Goal: Browse casually: Explore the website without a specific task or goal

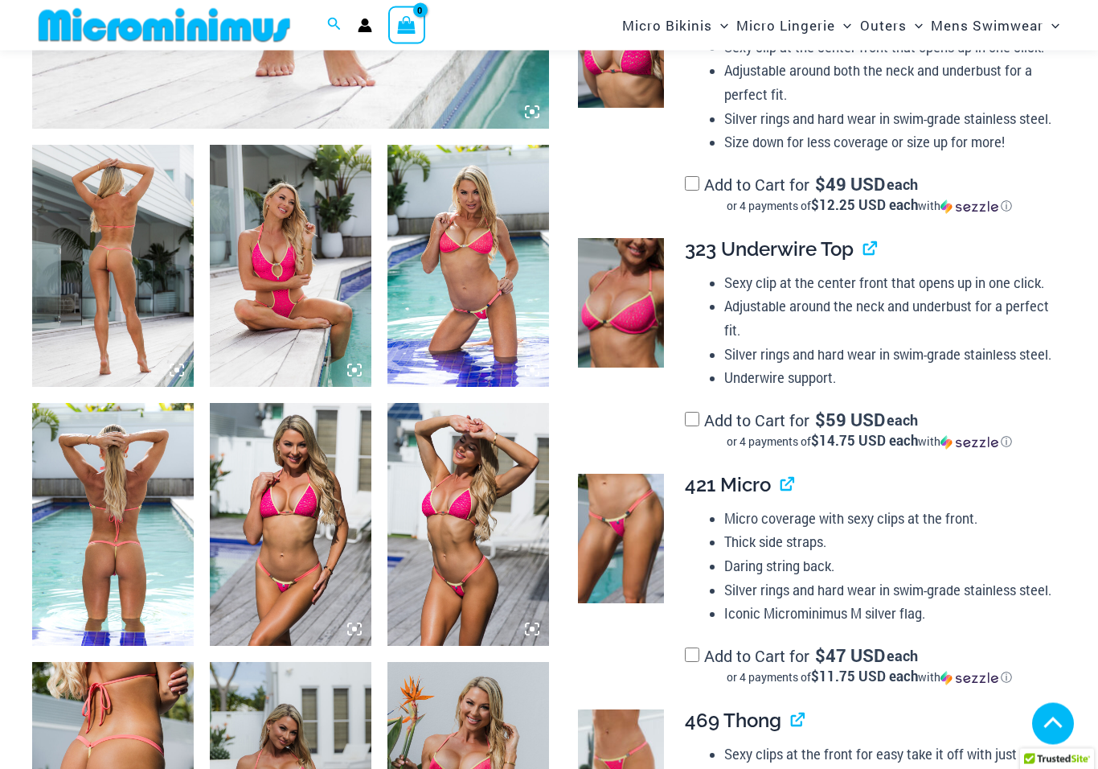
scroll to position [793, 0]
click at [101, 568] on img at bounding box center [113, 524] width 162 height 242
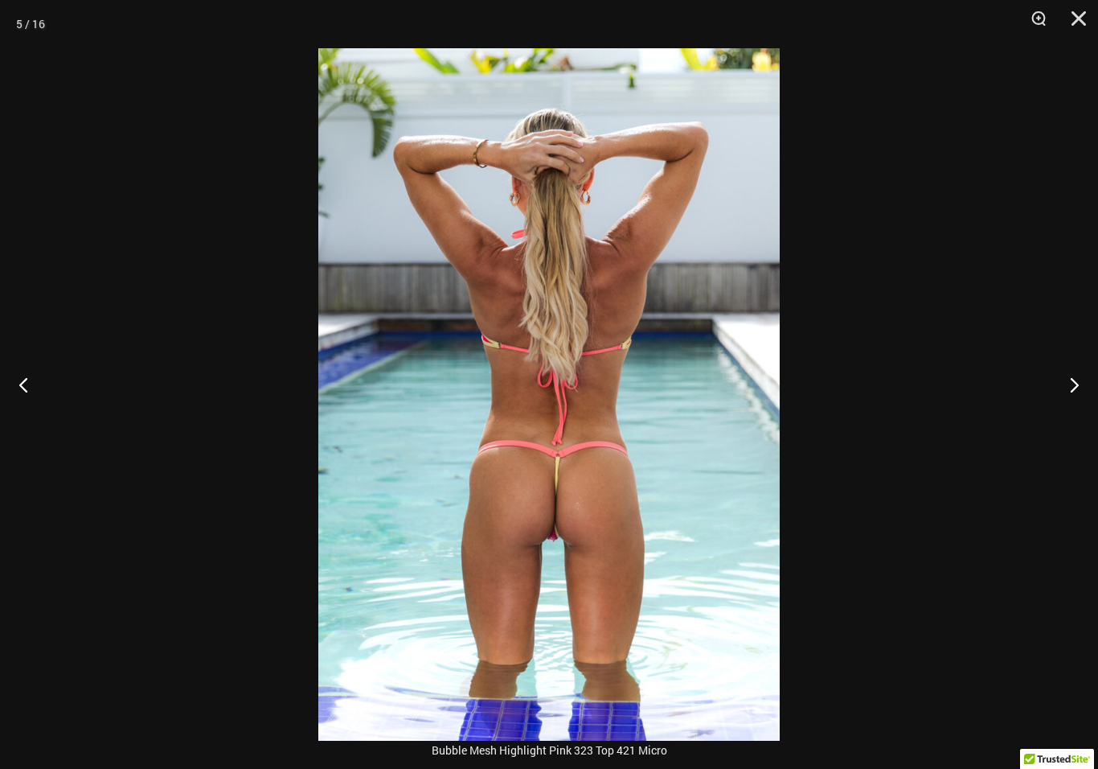
click at [1072, 400] on button "Next" at bounding box center [1068, 384] width 60 height 80
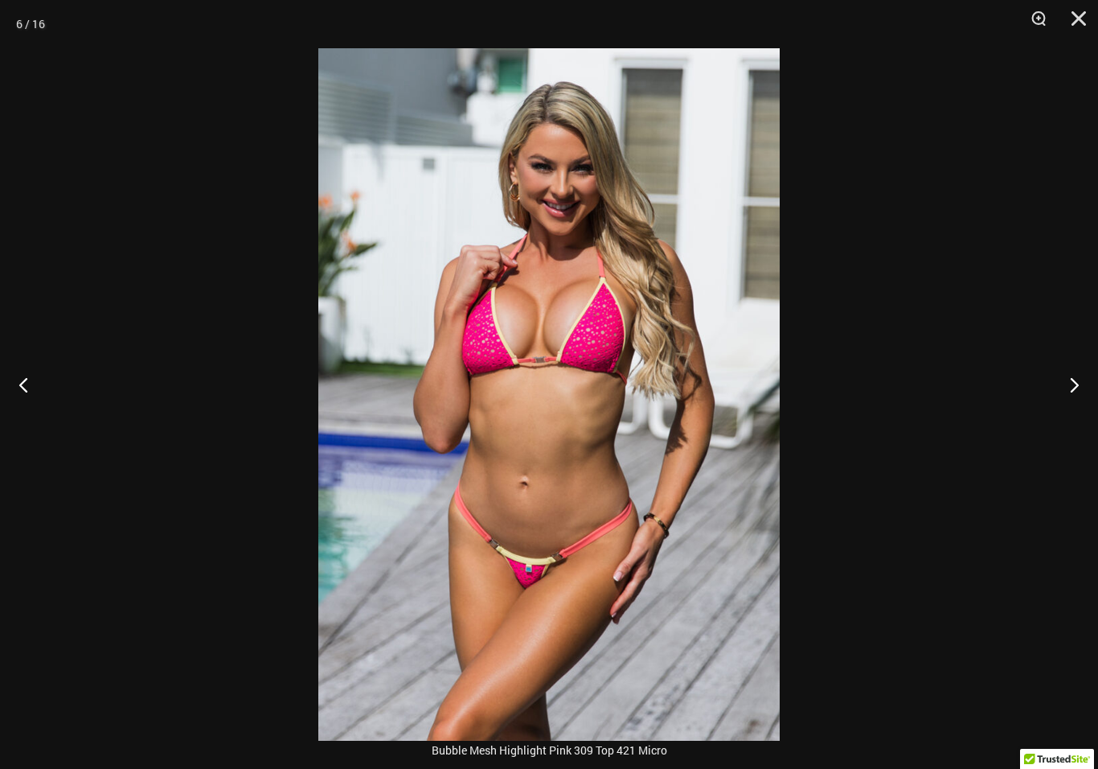
click at [28, 390] on button "Previous" at bounding box center [30, 384] width 60 height 80
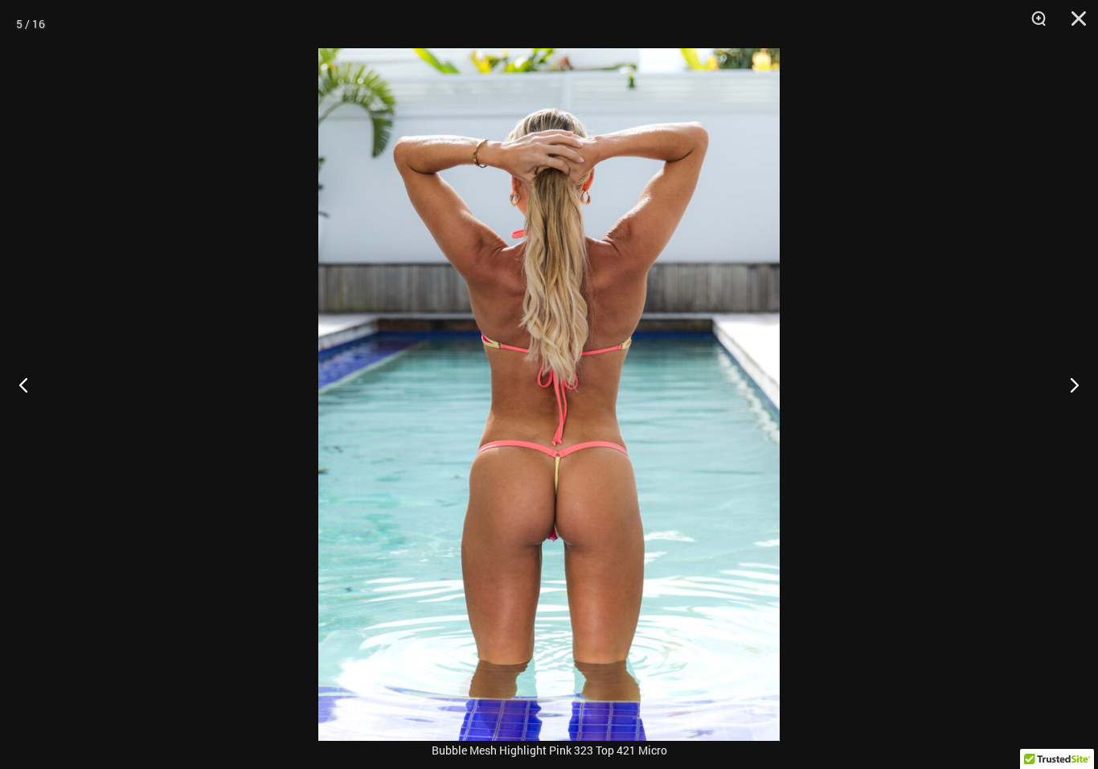
click at [1069, 390] on button "Next" at bounding box center [1068, 384] width 60 height 80
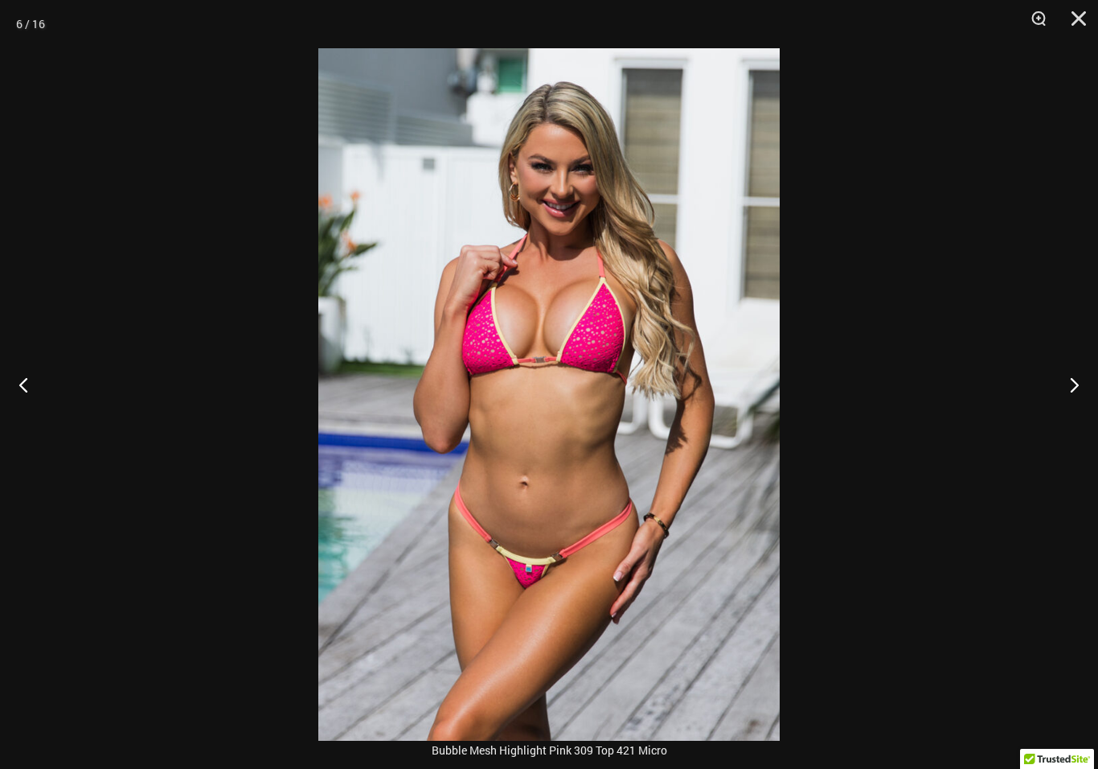
click at [25, 406] on button "Previous" at bounding box center [30, 384] width 60 height 80
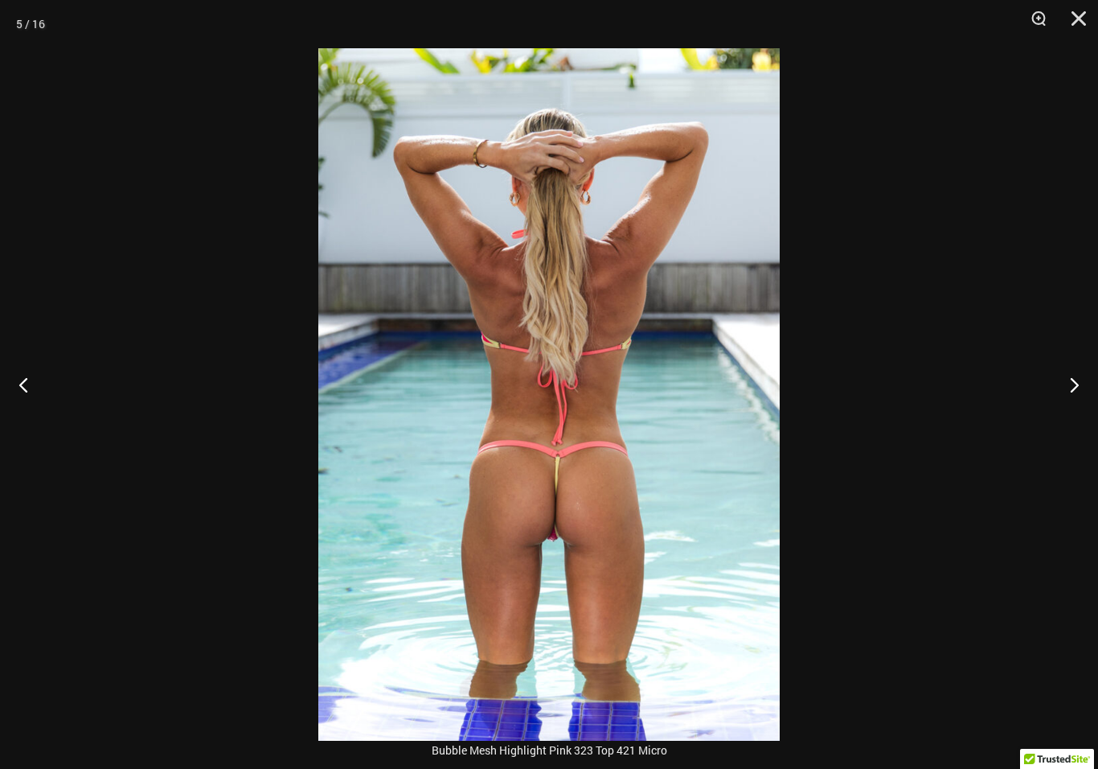
click at [1074, 394] on button "Next" at bounding box center [1068, 384] width 60 height 80
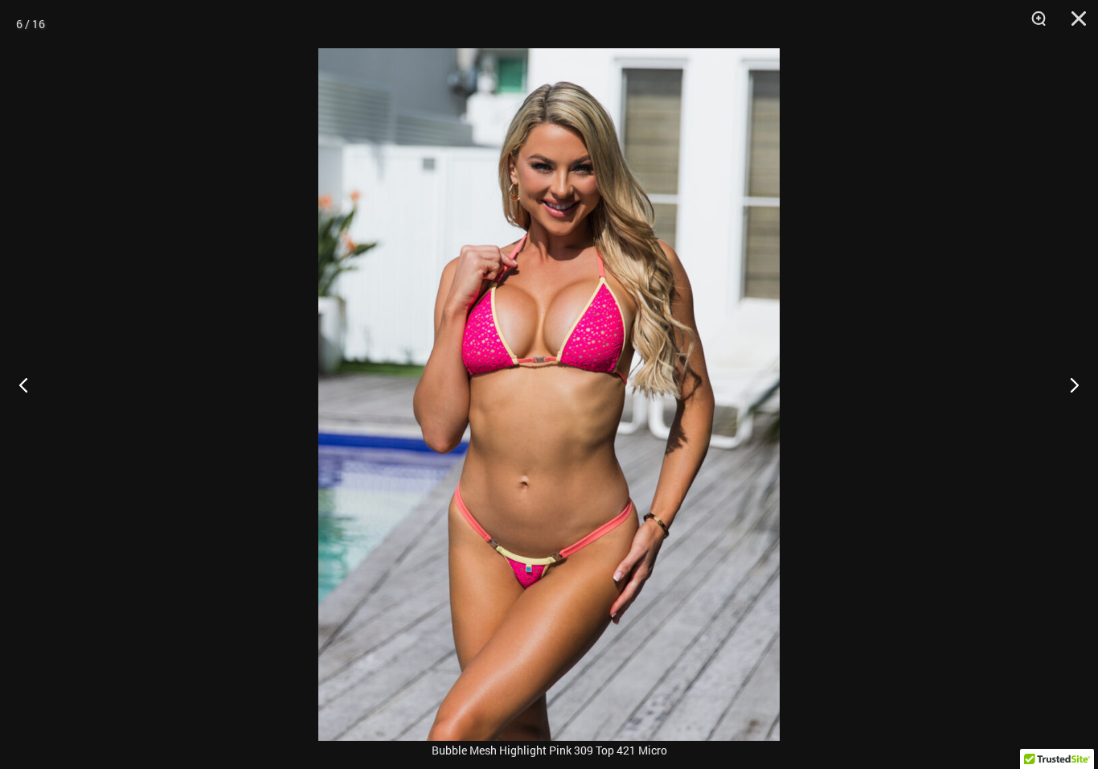
click at [1069, 396] on button "Next" at bounding box center [1068, 384] width 60 height 80
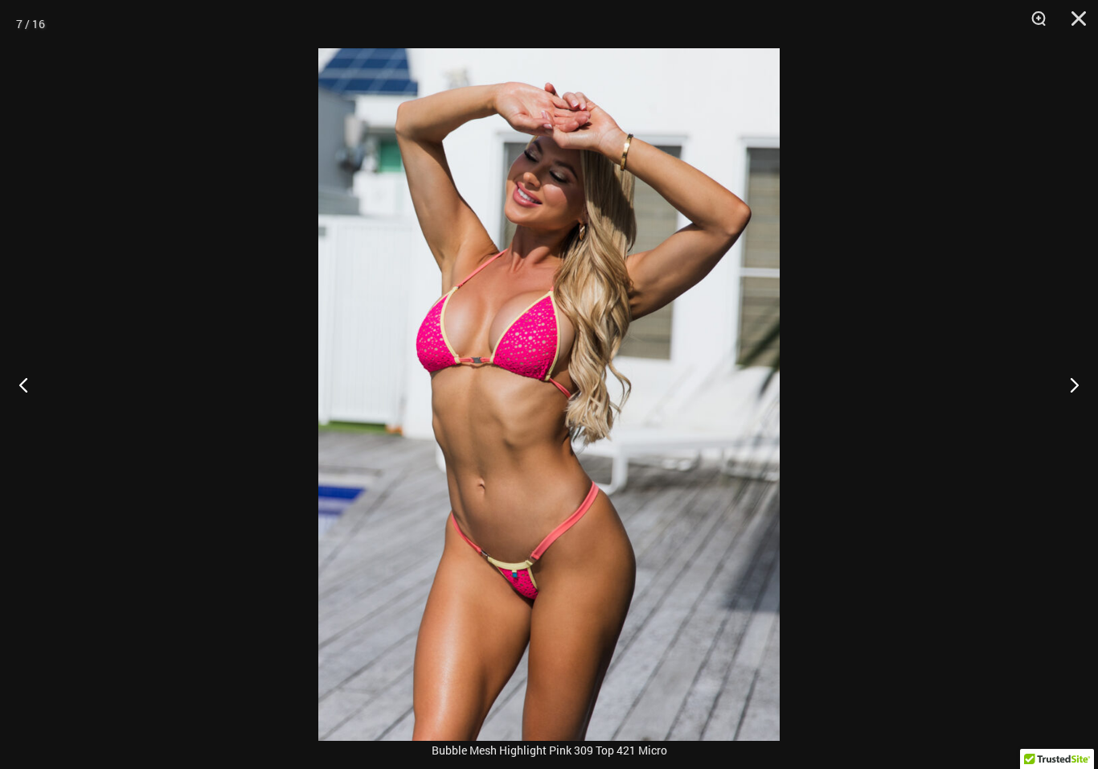
click at [1073, 399] on button "Next" at bounding box center [1068, 384] width 60 height 80
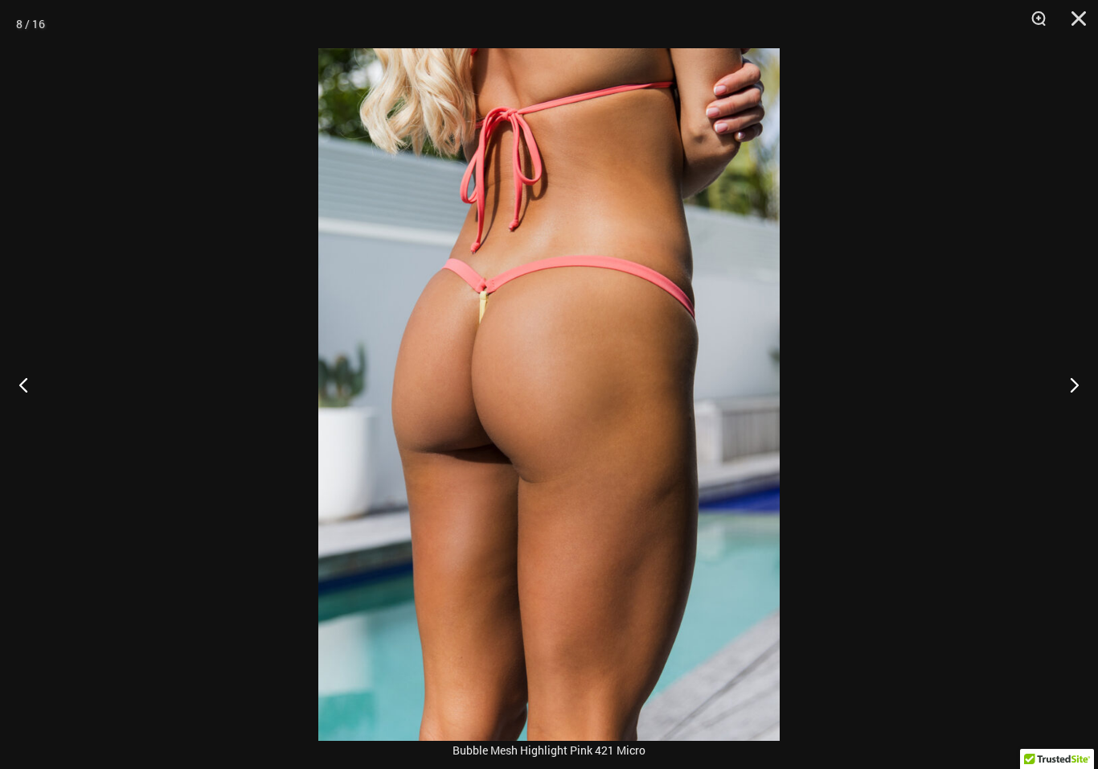
click at [1072, 397] on button "Next" at bounding box center [1068, 384] width 60 height 80
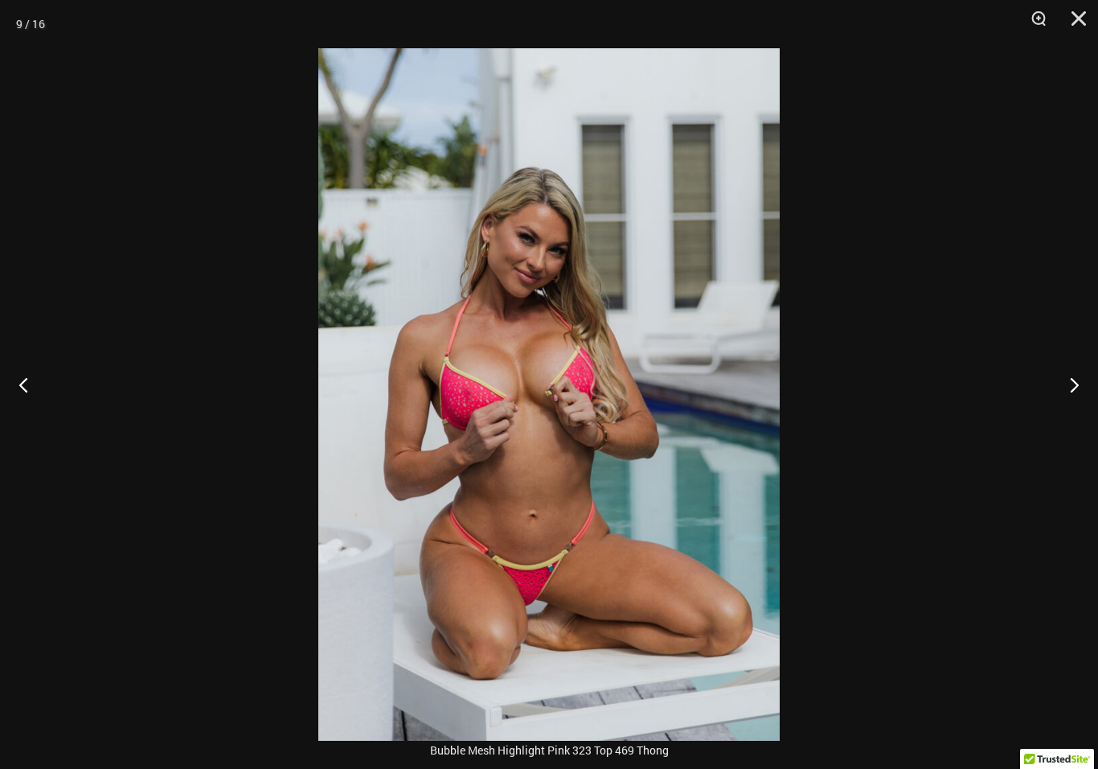
click at [1067, 405] on button "Next" at bounding box center [1068, 384] width 60 height 80
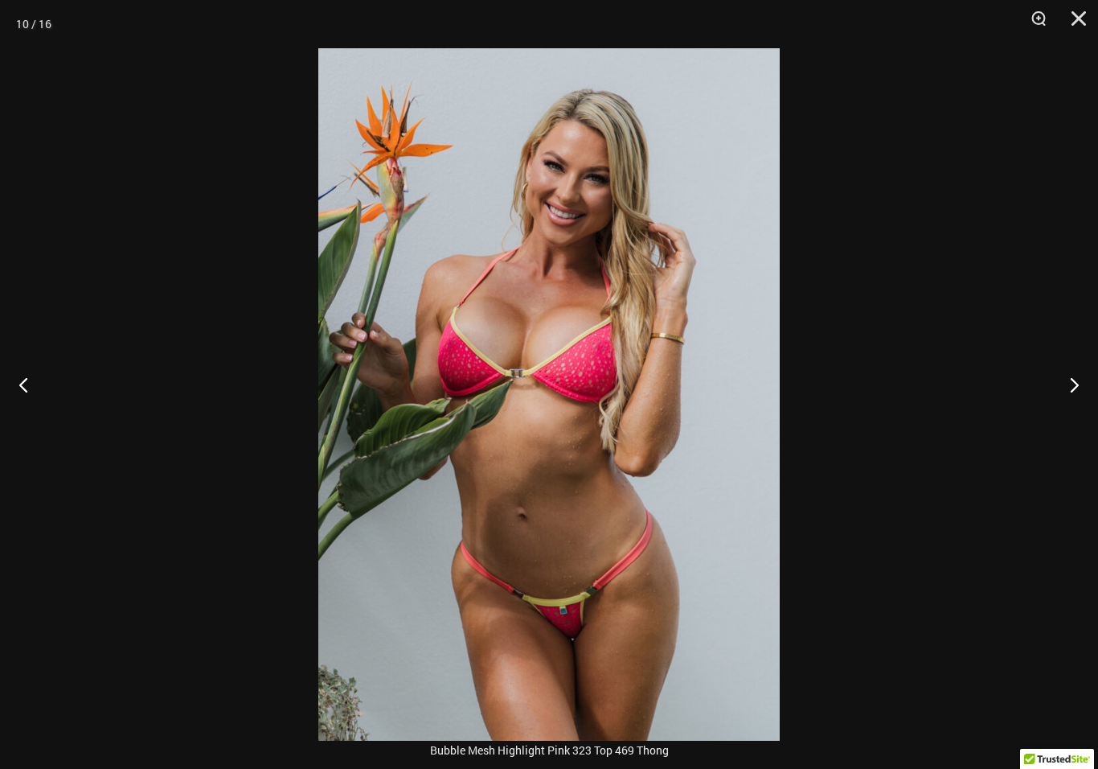
click at [1065, 405] on button "Next" at bounding box center [1068, 384] width 60 height 80
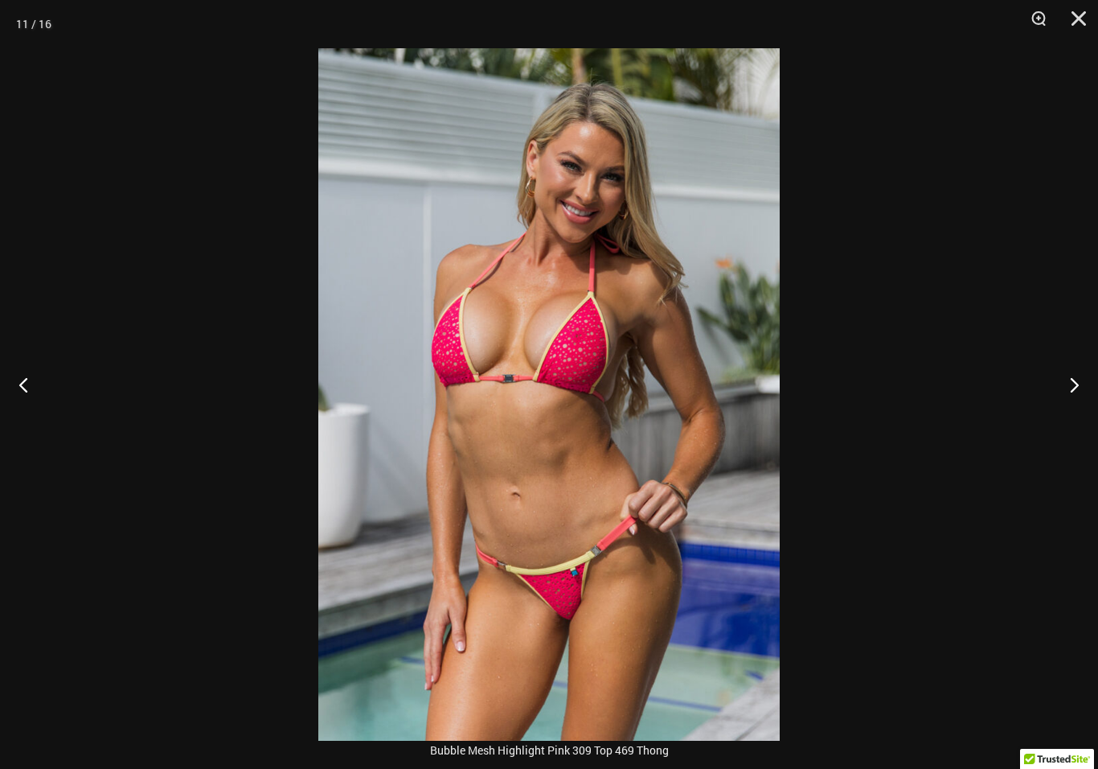
click at [1063, 401] on button "Next" at bounding box center [1068, 384] width 60 height 80
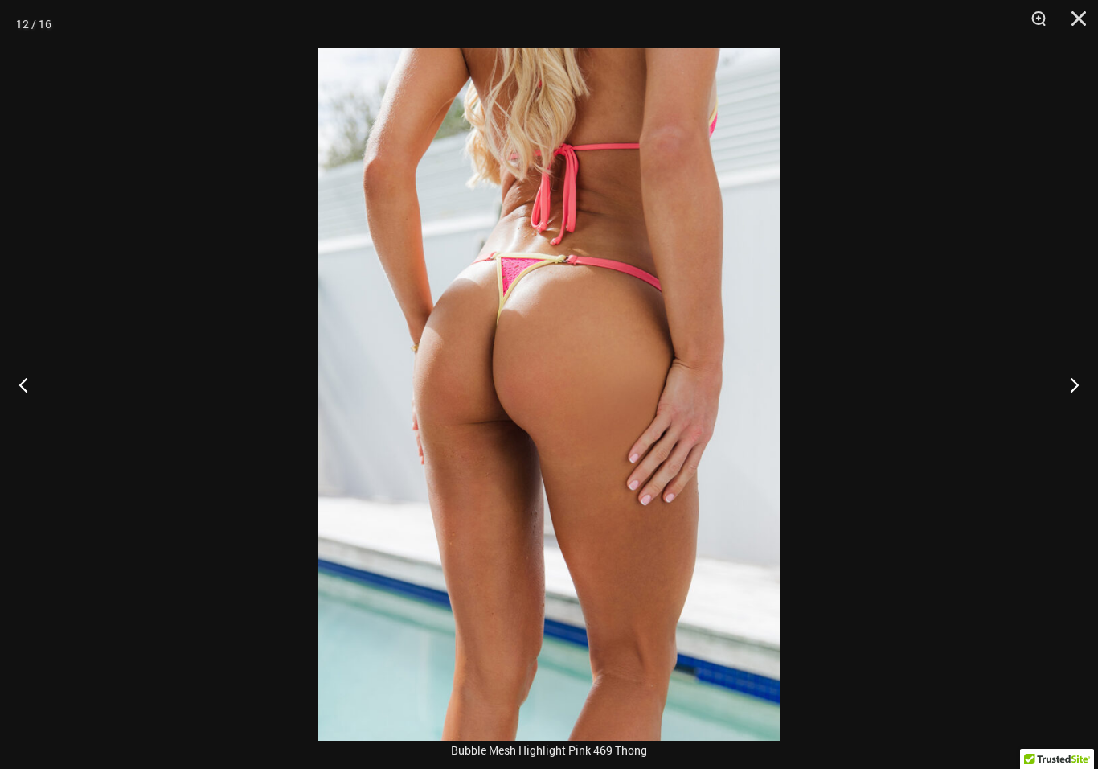
click at [1079, 386] on button "Next" at bounding box center [1068, 384] width 60 height 80
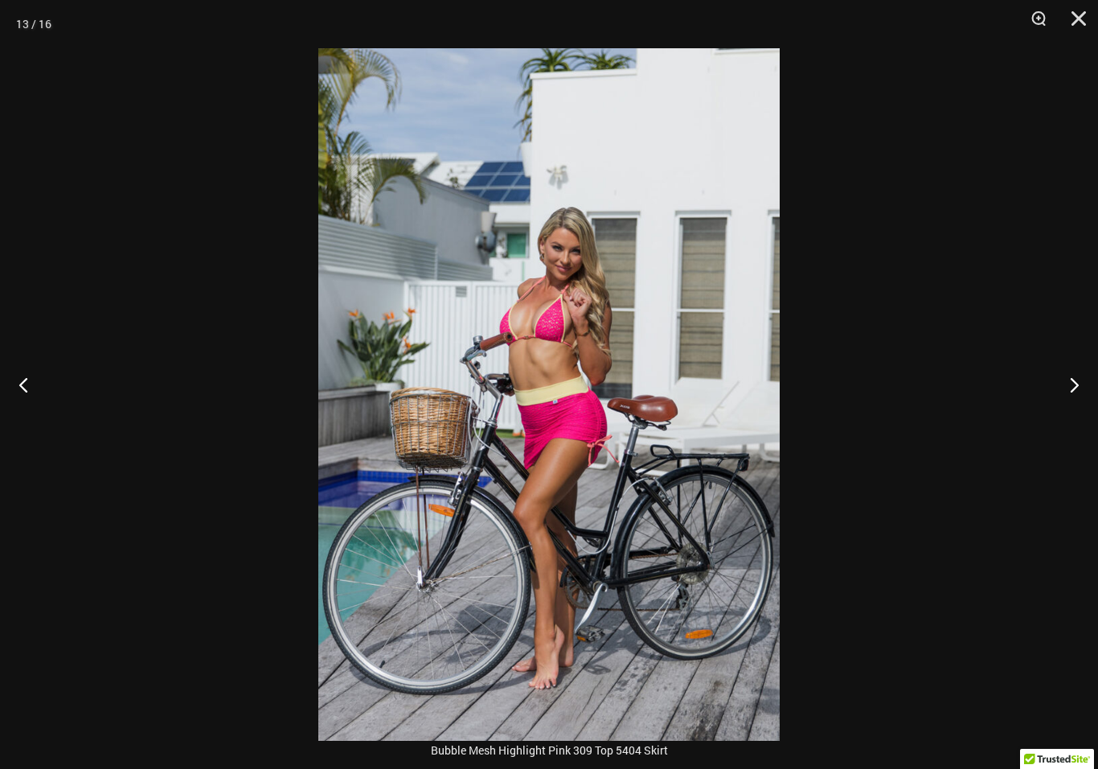
click at [1067, 403] on button "Next" at bounding box center [1068, 384] width 60 height 80
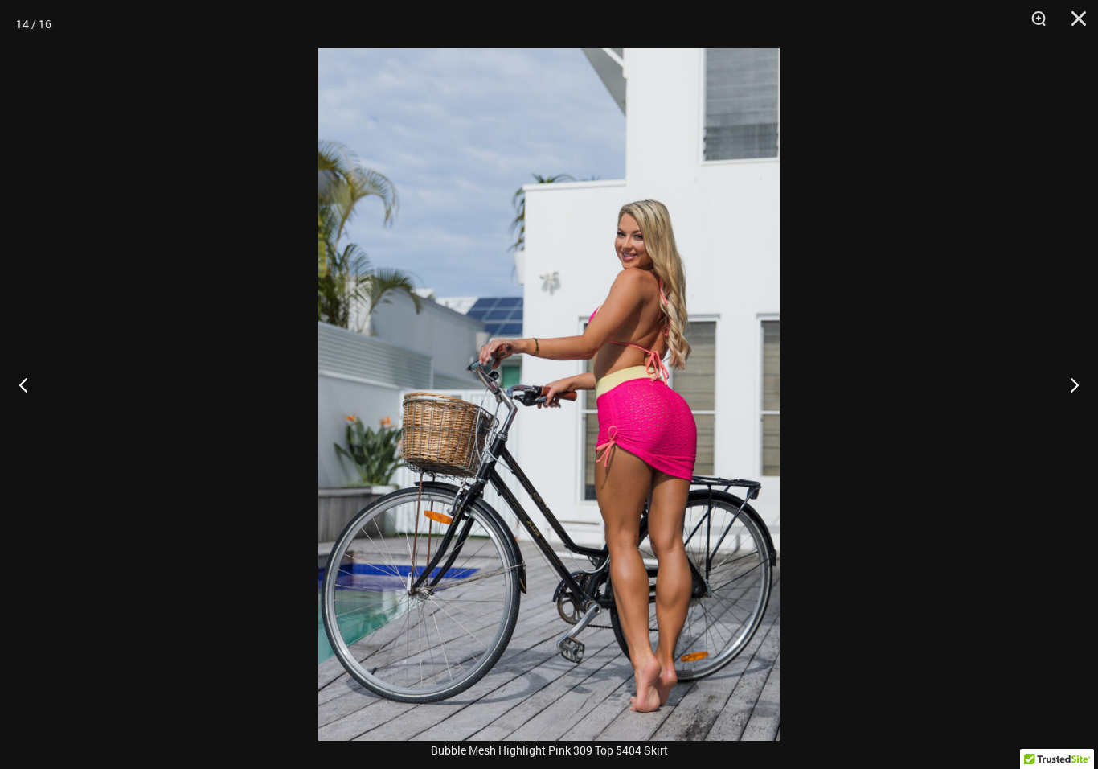
click at [1071, 397] on button "Next" at bounding box center [1068, 384] width 60 height 80
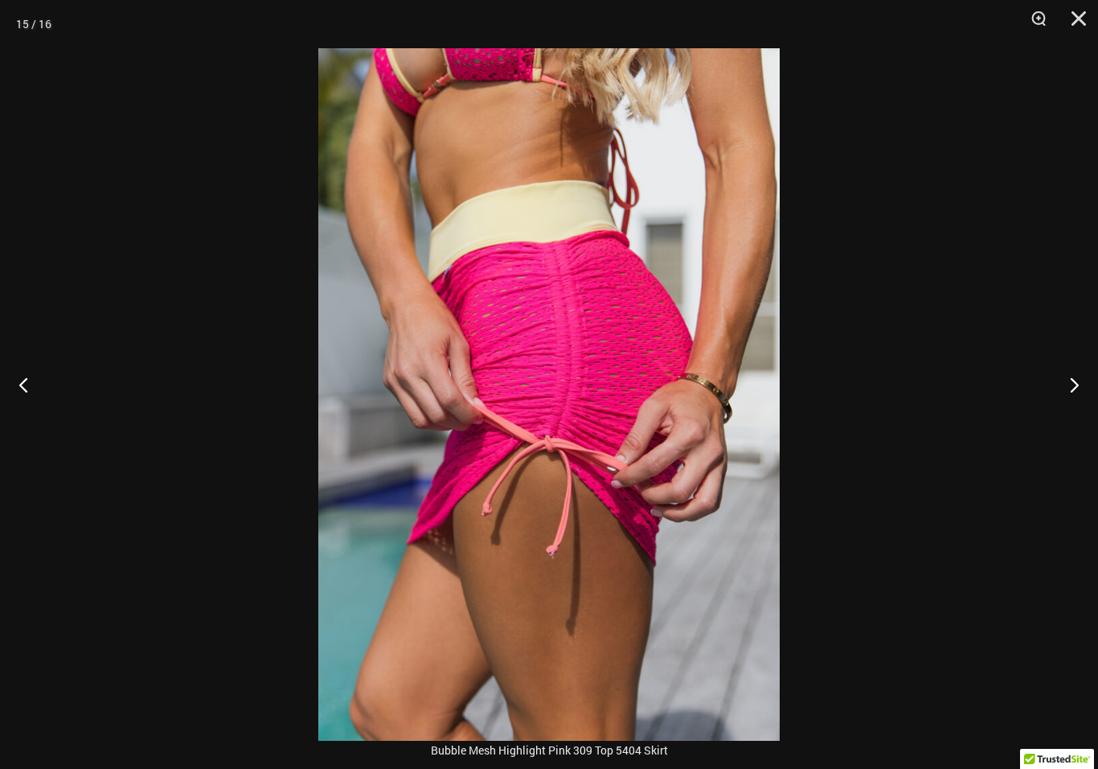
click at [1072, 397] on button "Next" at bounding box center [1068, 384] width 60 height 80
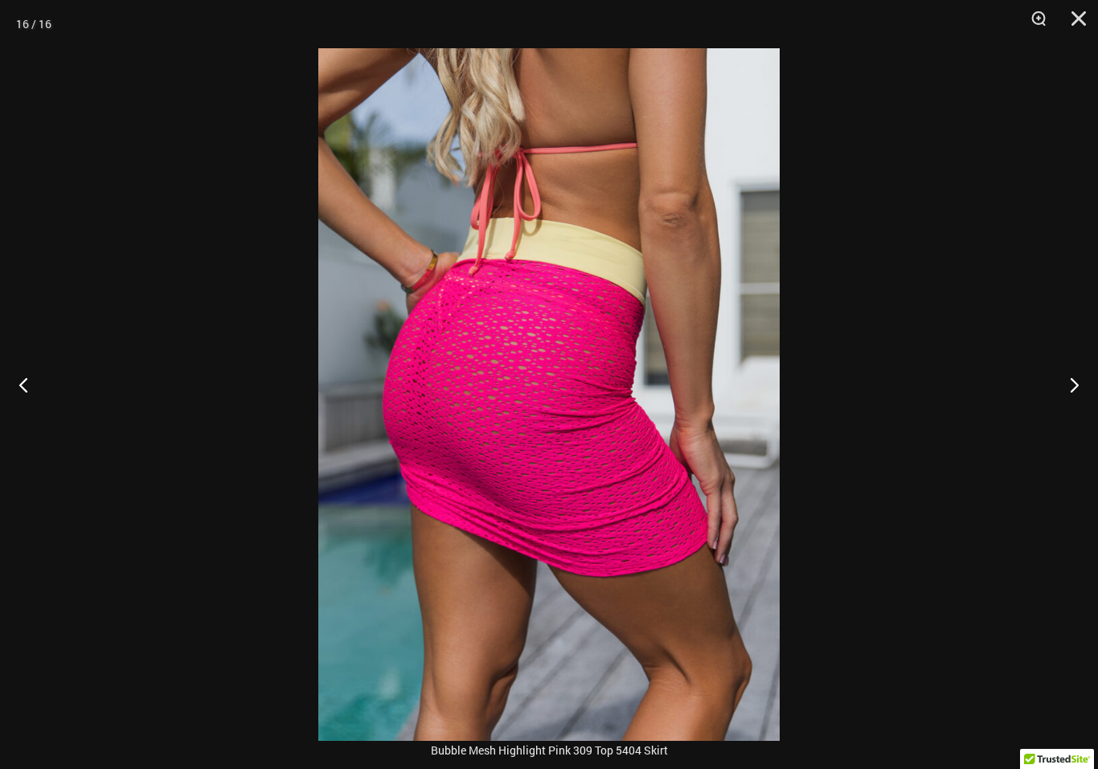
click at [1068, 400] on button "Next" at bounding box center [1068, 384] width 60 height 80
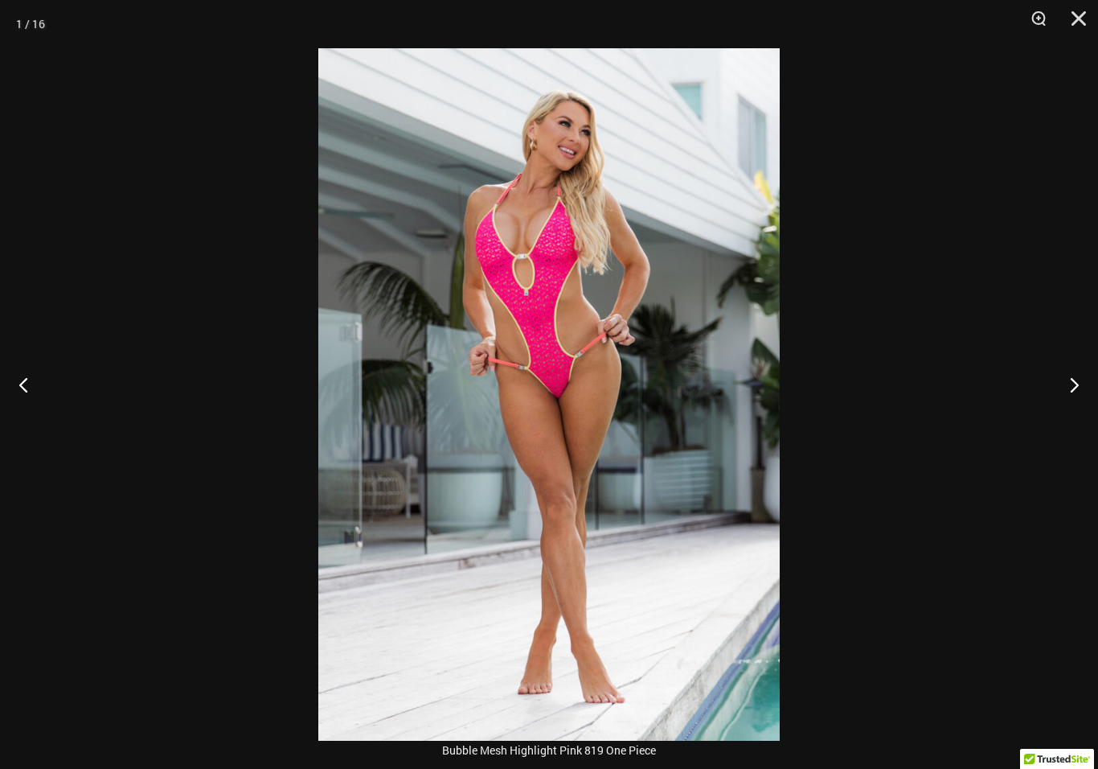
click at [1068, 392] on button "Next" at bounding box center [1068, 384] width 60 height 80
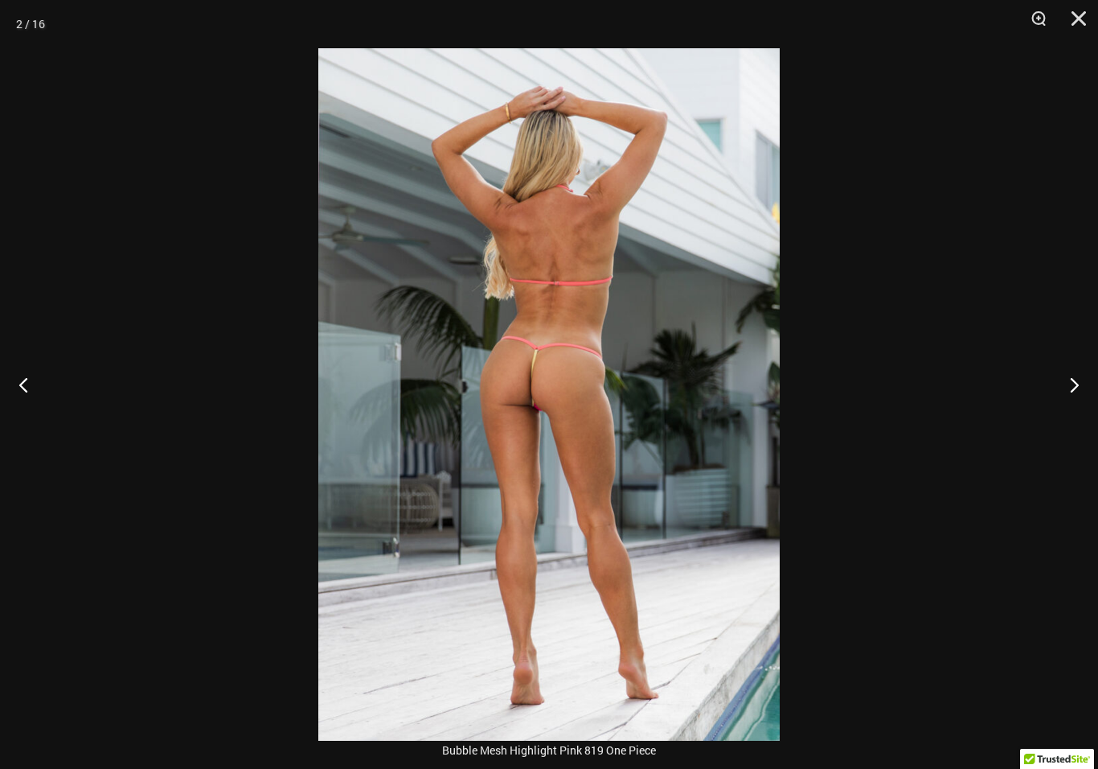
click at [1072, 393] on button "Next" at bounding box center [1068, 384] width 60 height 80
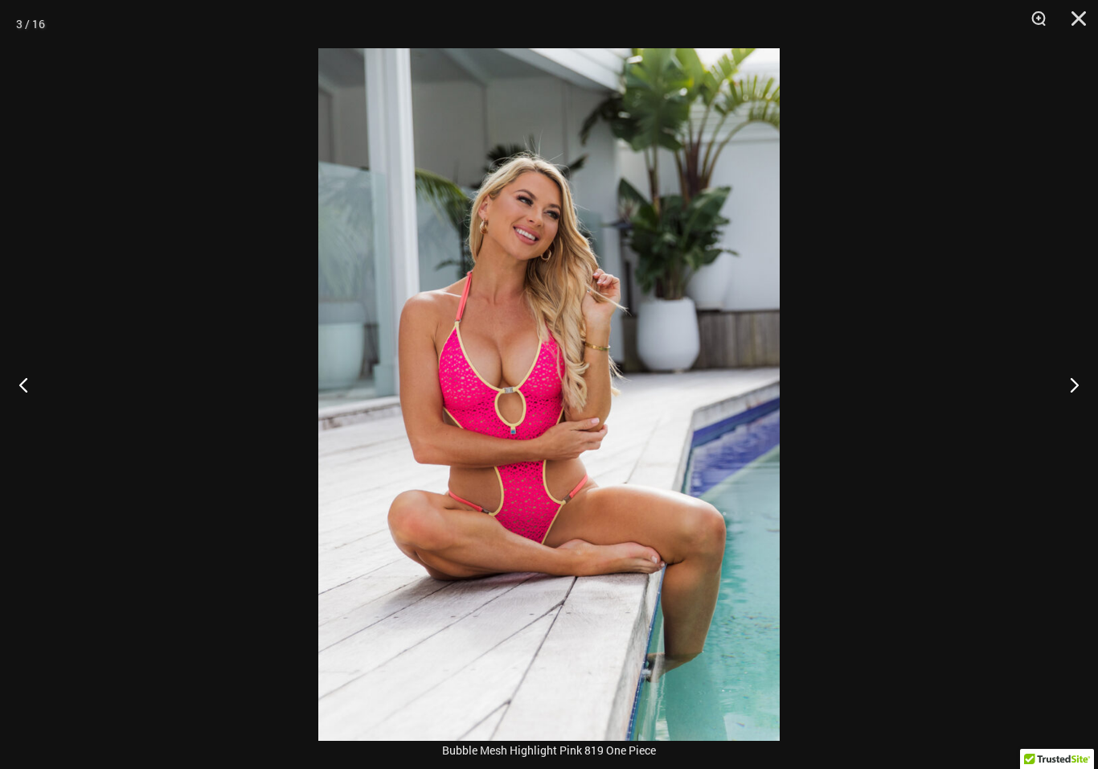
click at [1068, 404] on button "Next" at bounding box center [1068, 384] width 60 height 80
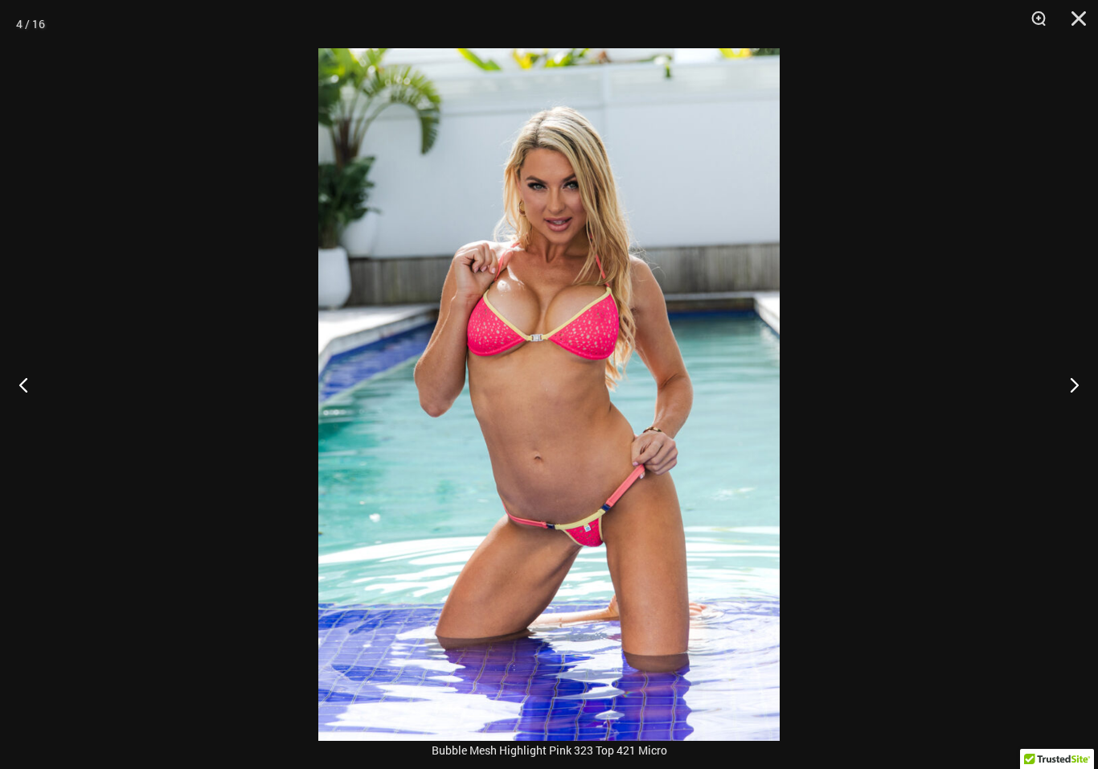
click at [1072, 397] on button "Next" at bounding box center [1068, 384] width 60 height 80
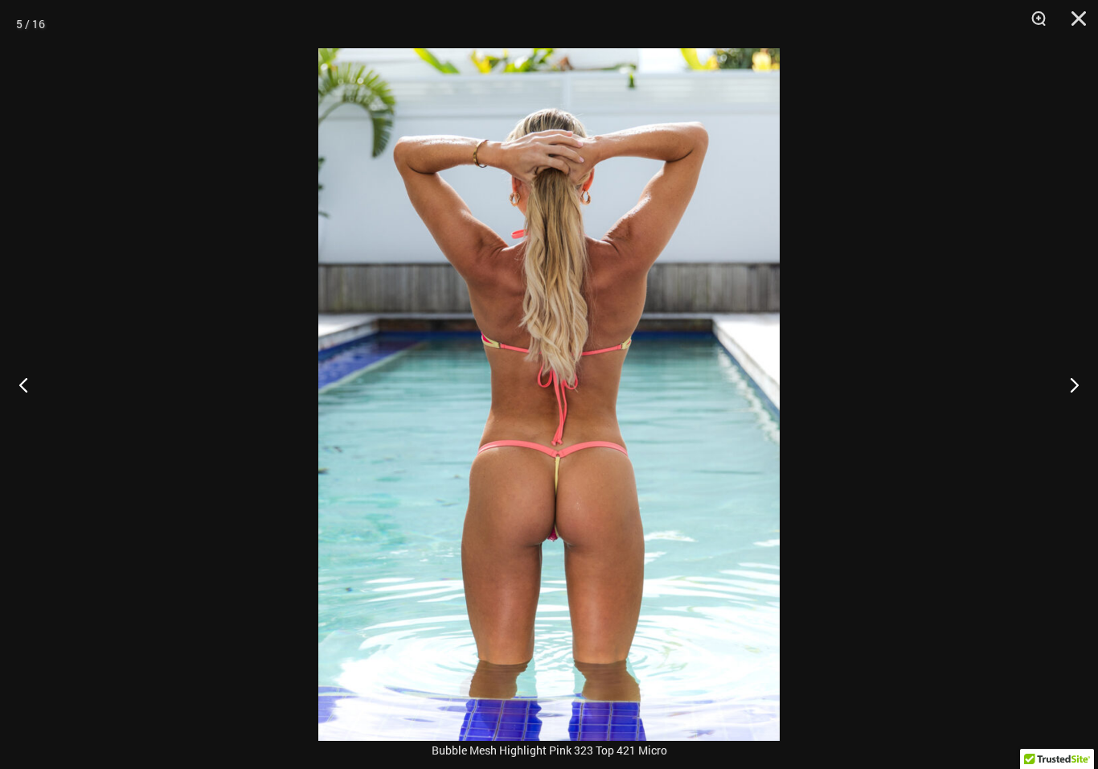
click at [23, 405] on button "Previous" at bounding box center [30, 384] width 60 height 80
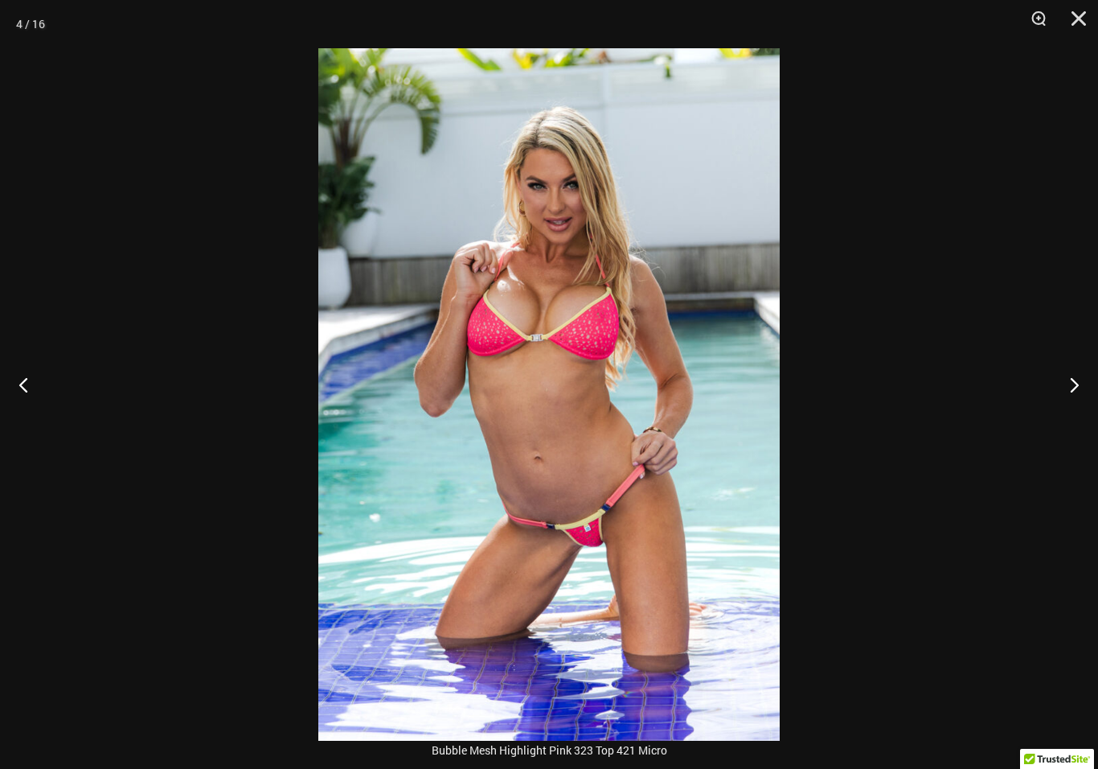
click at [1071, 399] on button "Next" at bounding box center [1068, 384] width 60 height 80
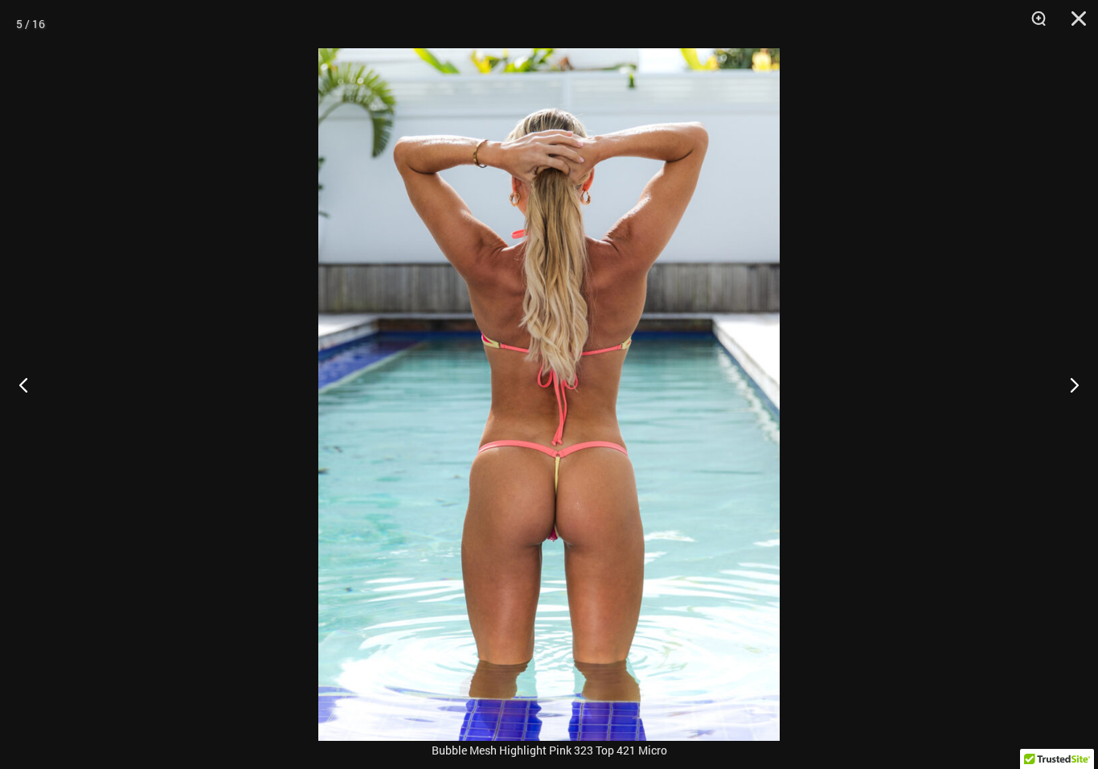
click at [1072, 405] on button "Next" at bounding box center [1068, 384] width 60 height 80
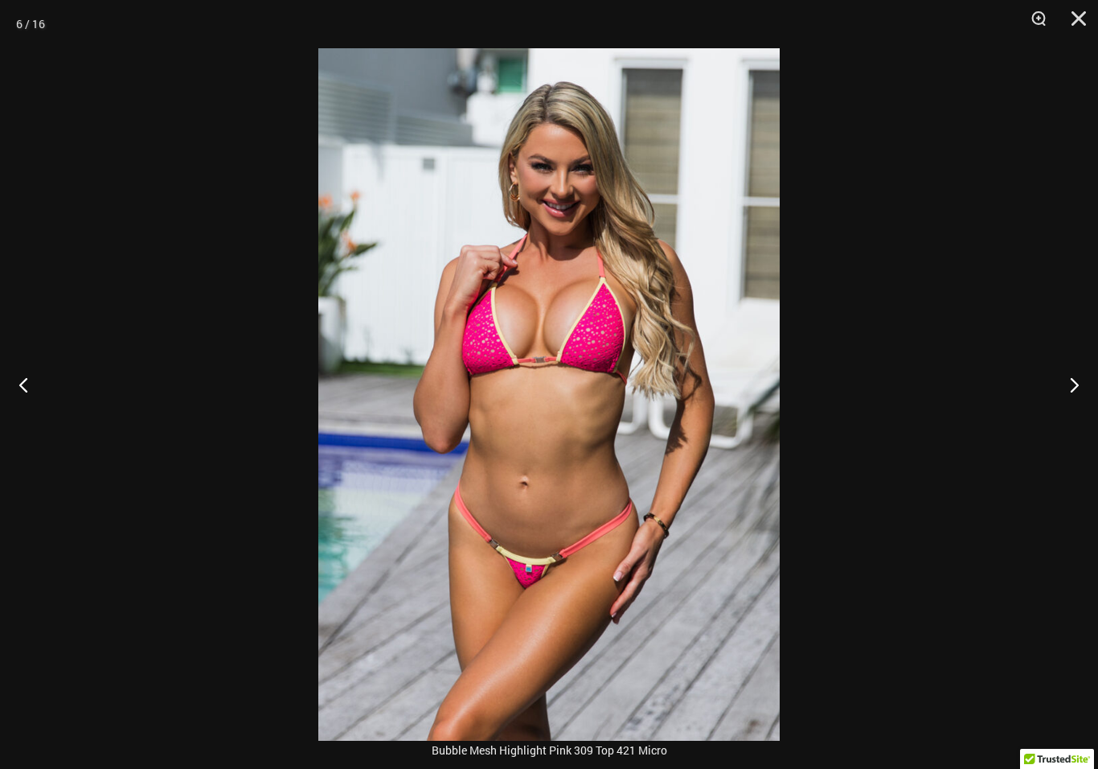
click at [1072, 405] on button "Next" at bounding box center [1068, 384] width 60 height 80
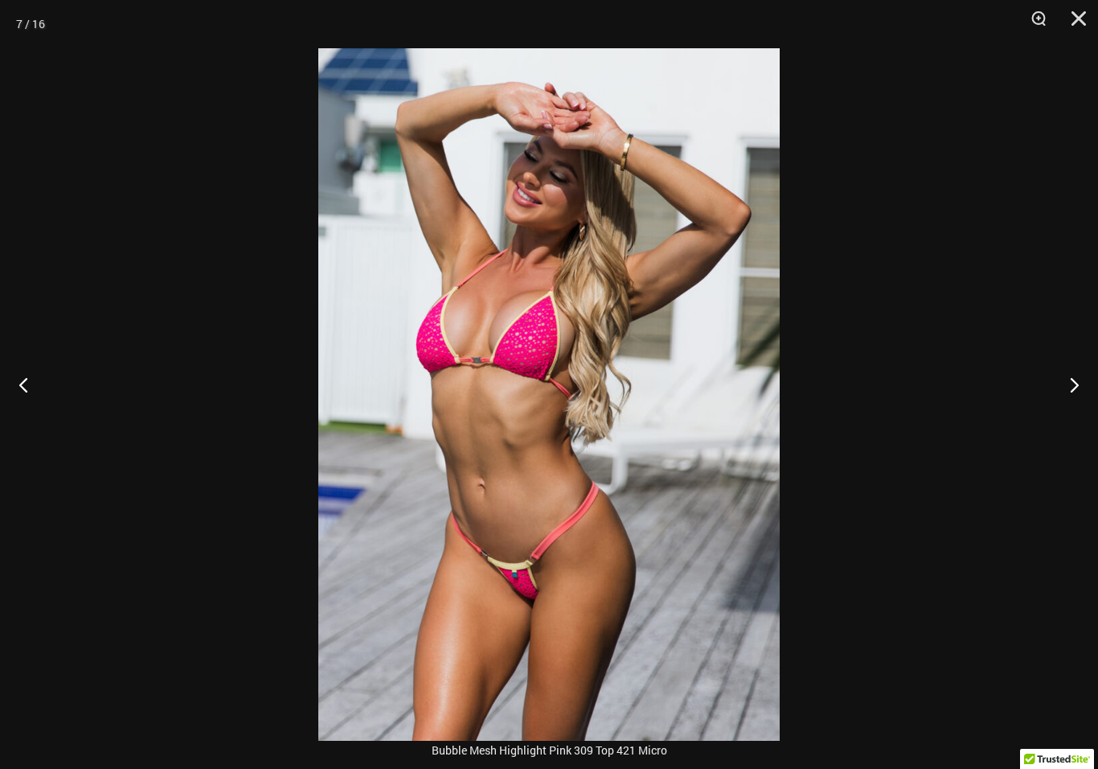
click at [1076, 403] on button "Next" at bounding box center [1068, 384] width 60 height 80
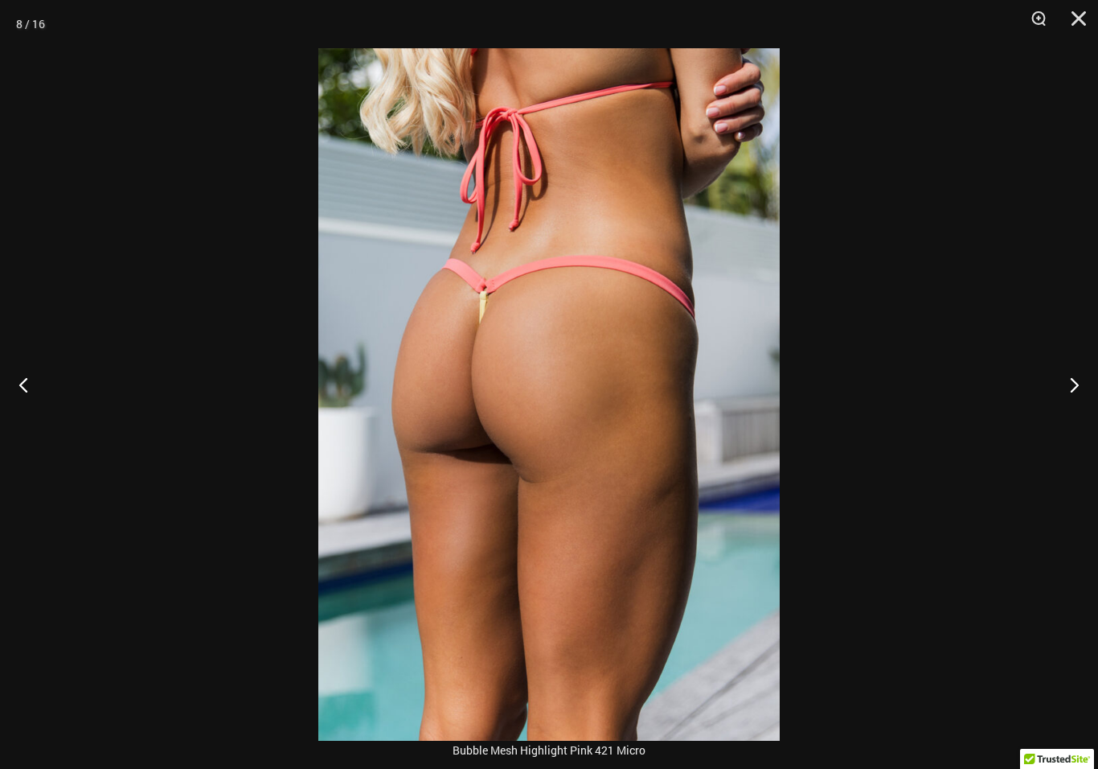
click at [1084, 28] on button "Close" at bounding box center [1073, 24] width 40 height 48
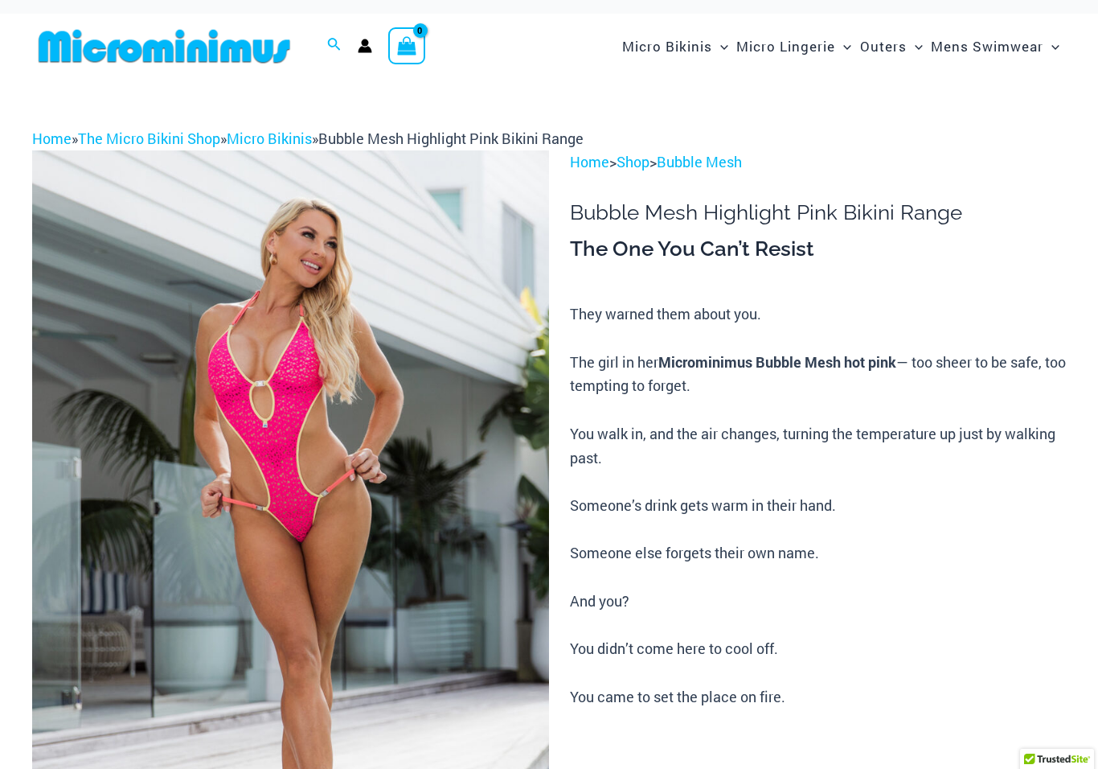
scroll to position [0, 0]
